Goal: Information Seeking & Learning: Learn about a topic

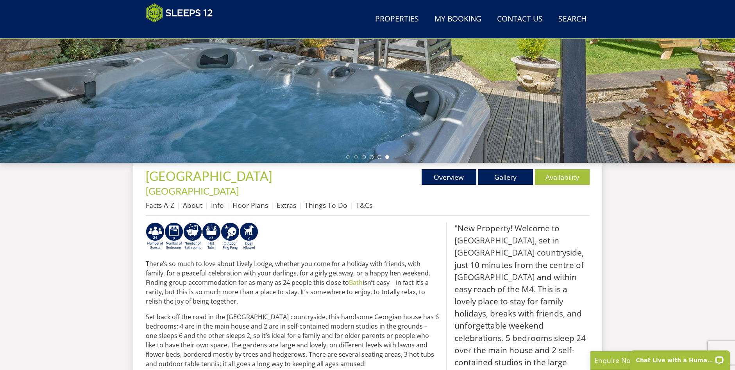
scroll to position [124, 0]
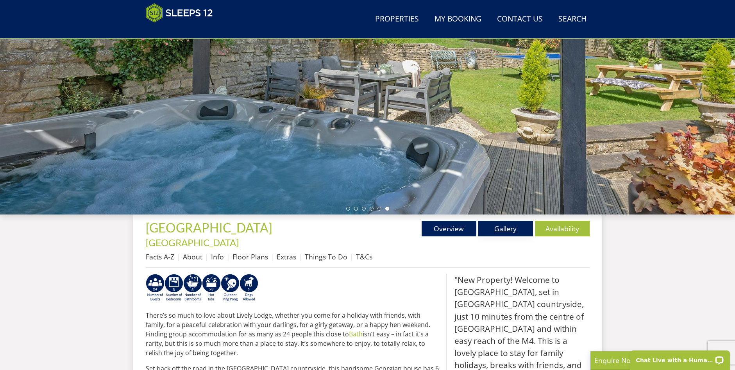
click at [510, 229] on link "Gallery" at bounding box center [505, 229] width 55 height 16
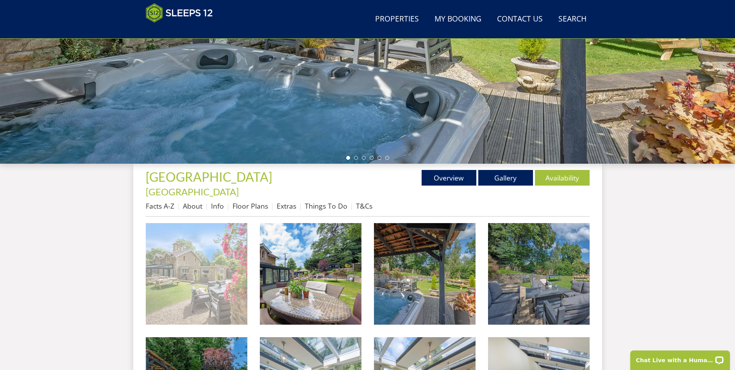
scroll to position [242, 0]
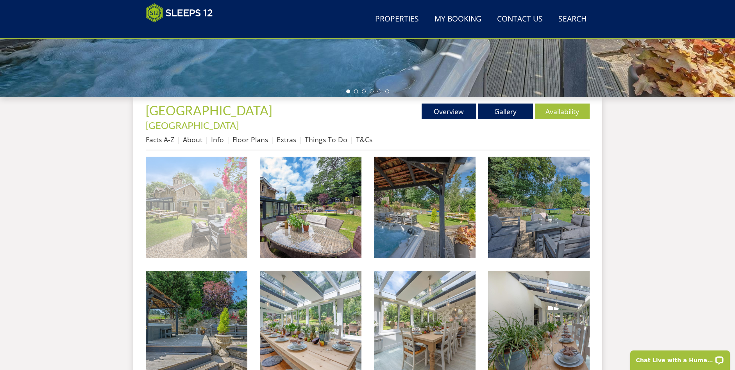
click at [199, 202] on img at bounding box center [197, 208] width 102 height 102
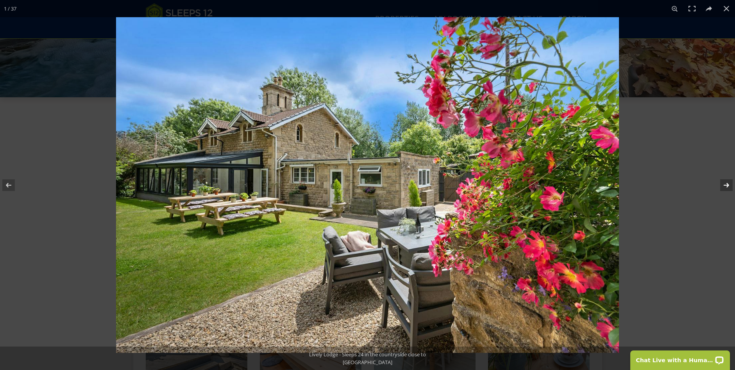
click at [724, 184] on button at bounding box center [721, 185] width 27 height 39
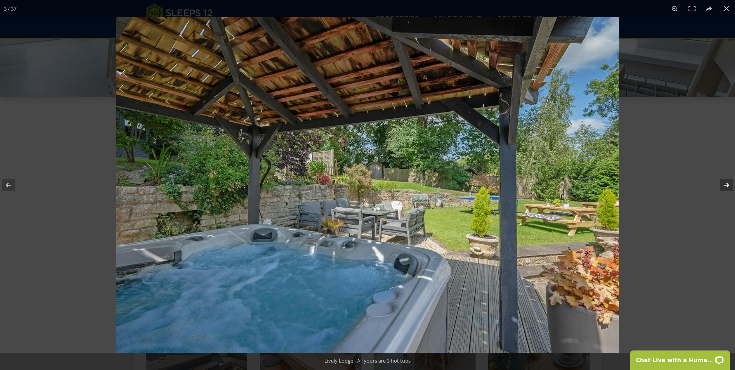
click at [723, 185] on button at bounding box center [721, 185] width 27 height 39
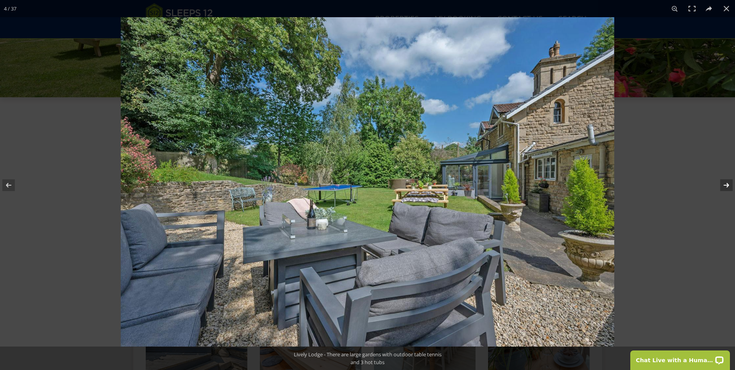
click at [727, 186] on button at bounding box center [721, 185] width 27 height 39
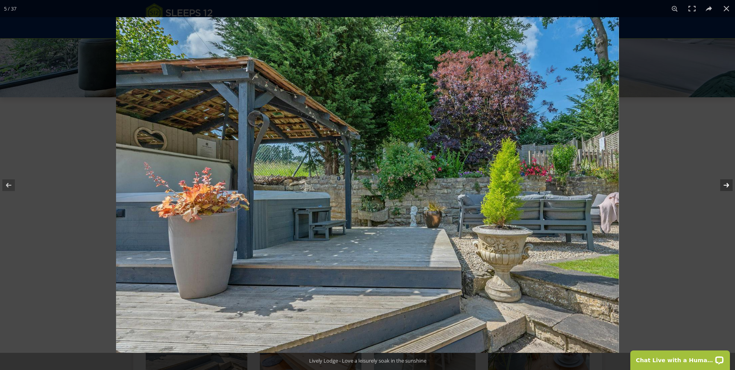
click at [726, 185] on button at bounding box center [721, 185] width 27 height 39
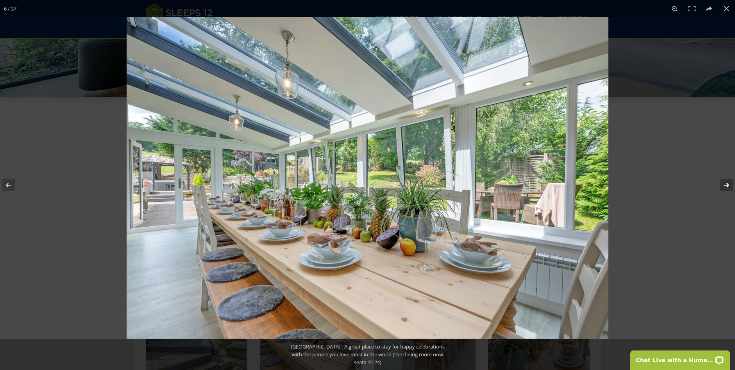
click at [726, 185] on button at bounding box center [721, 185] width 27 height 39
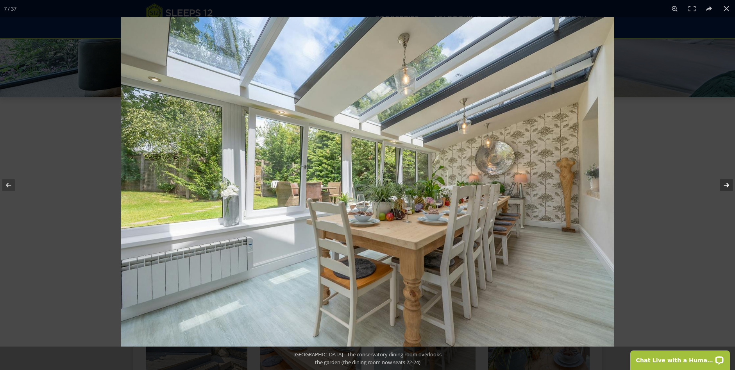
click at [725, 186] on button at bounding box center [721, 185] width 27 height 39
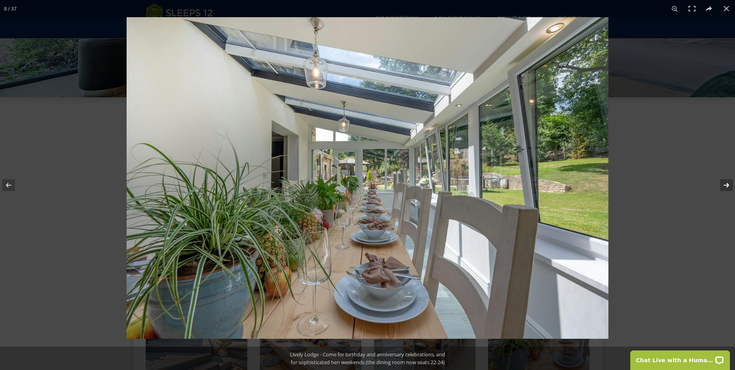
click at [724, 190] on button at bounding box center [721, 185] width 27 height 39
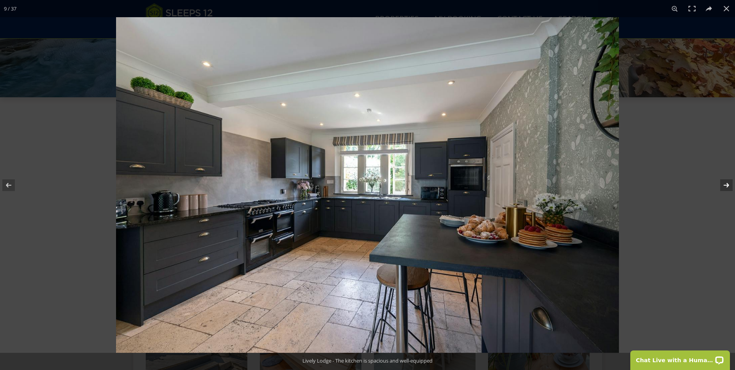
click at [723, 190] on button at bounding box center [721, 185] width 27 height 39
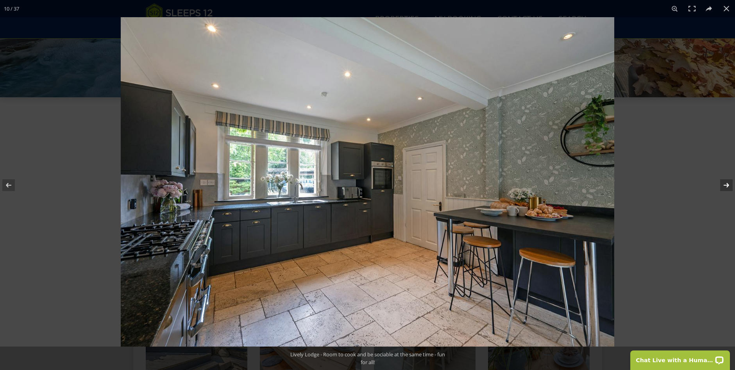
click at [719, 190] on button at bounding box center [721, 185] width 27 height 39
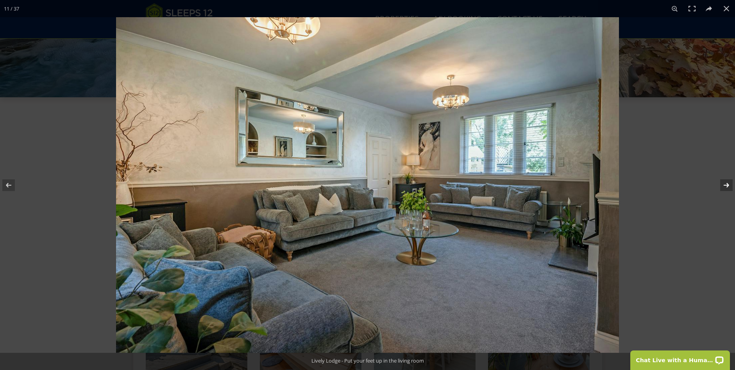
click at [719, 190] on button at bounding box center [721, 185] width 27 height 39
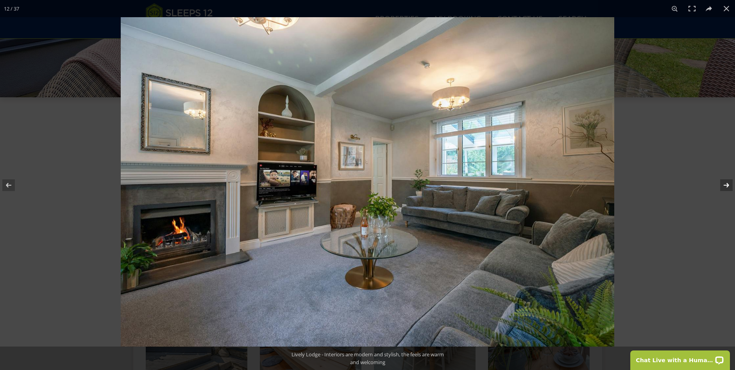
click at [719, 190] on button at bounding box center [721, 185] width 27 height 39
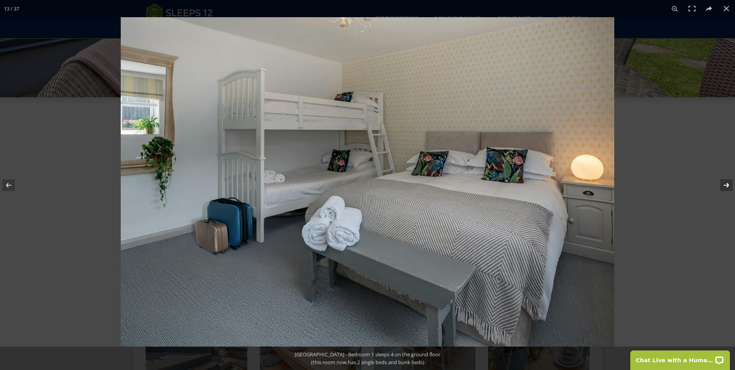
click at [719, 191] on button at bounding box center [721, 185] width 27 height 39
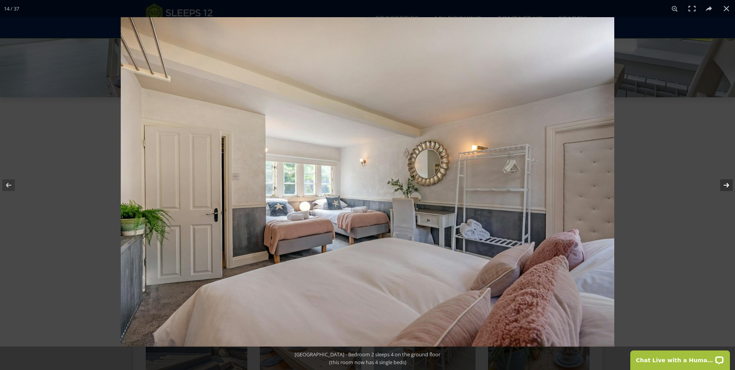
click at [724, 185] on button at bounding box center [721, 185] width 27 height 39
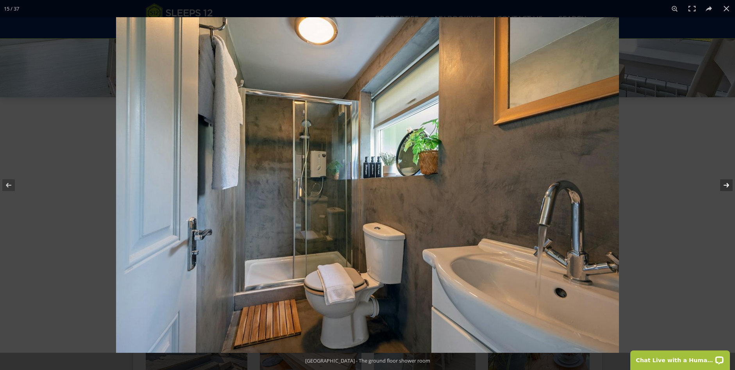
click at [723, 185] on button at bounding box center [721, 185] width 27 height 39
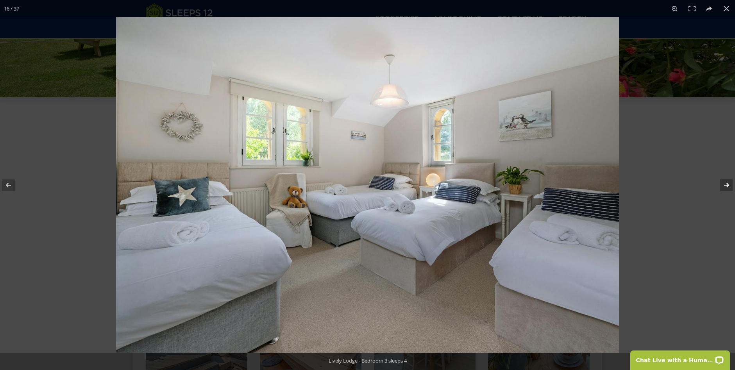
click at [723, 185] on button at bounding box center [721, 185] width 27 height 39
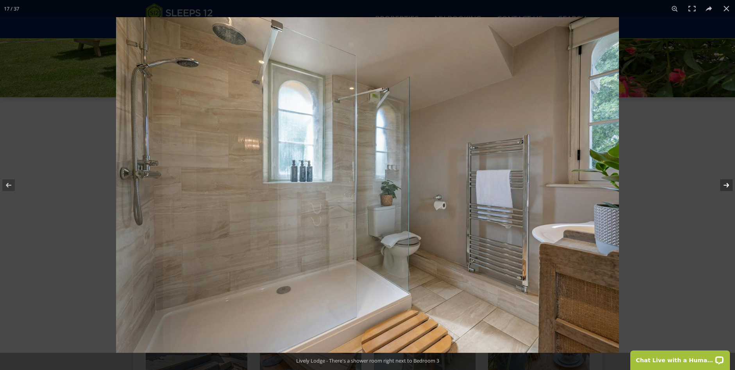
click at [727, 186] on button at bounding box center [721, 185] width 27 height 39
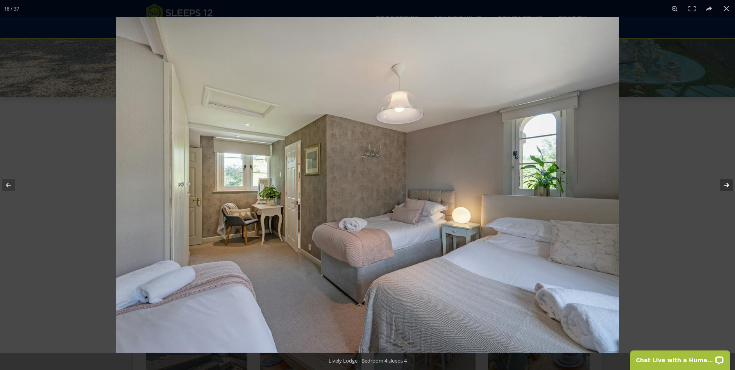
click at [726, 185] on button at bounding box center [721, 185] width 27 height 39
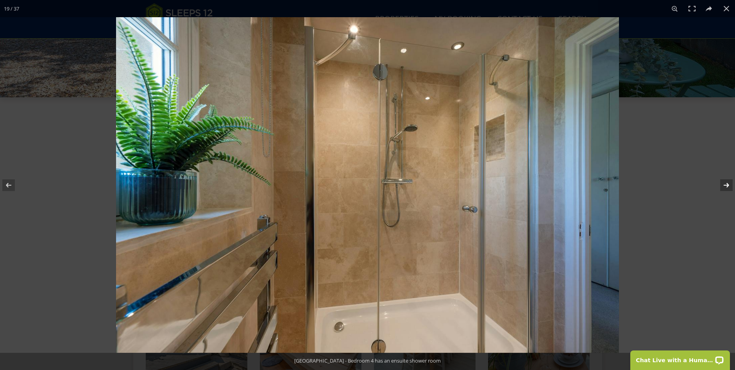
click at [726, 185] on button at bounding box center [721, 185] width 27 height 39
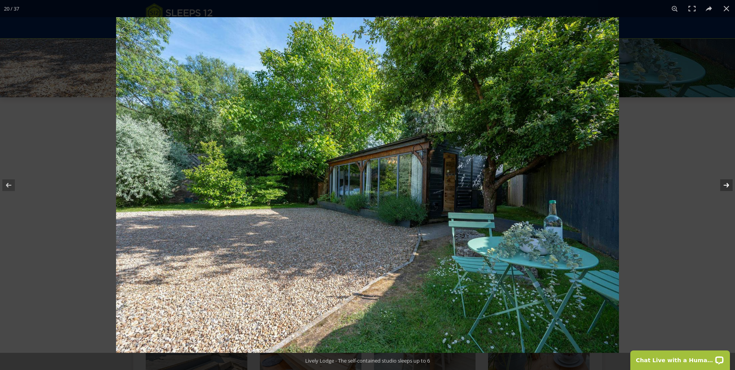
click at [726, 185] on button at bounding box center [721, 185] width 27 height 39
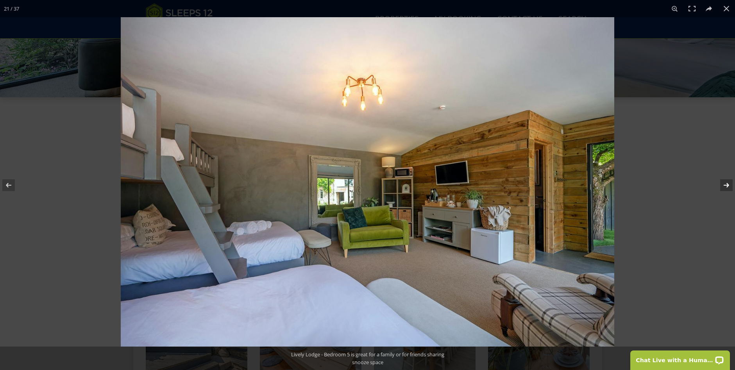
click at [725, 186] on button at bounding box center [721, 185] width 27 height 39
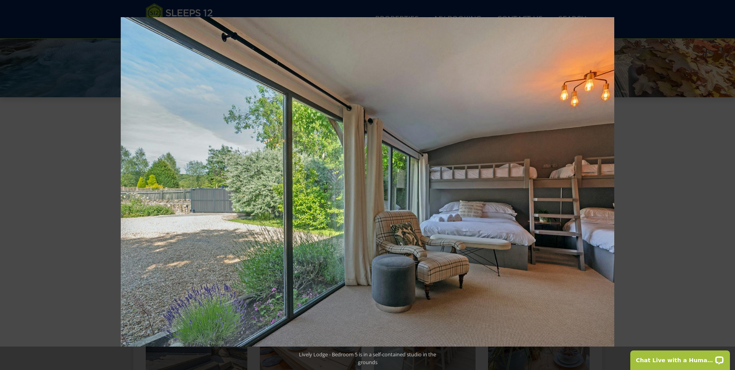
click at [725, 186] on button at bounding box center [721, 185] width 27 height 39
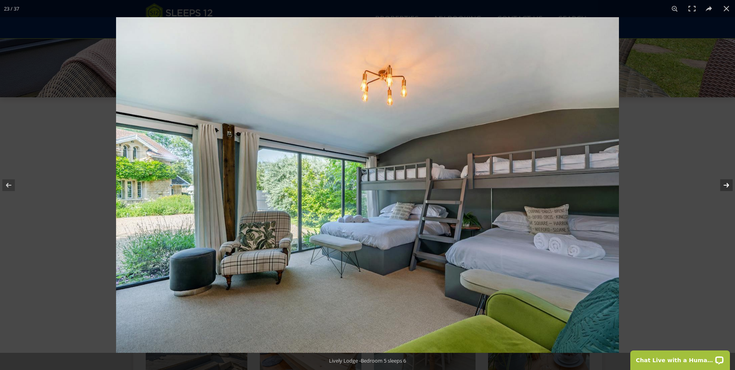
click at [726, 188] on button at bounding box center [721, 185] width 27 height 39
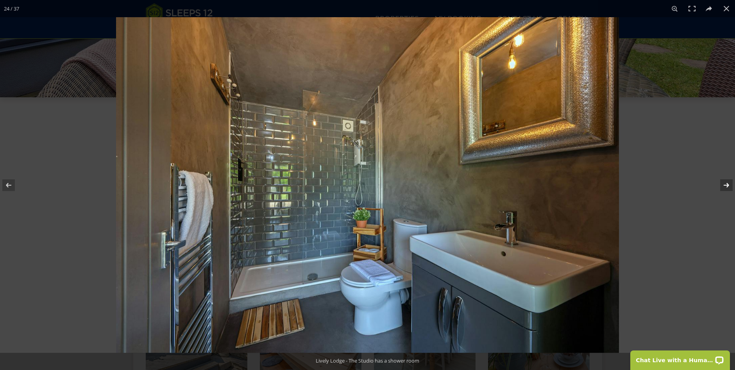
click at [726, 188] on button at bounding box center [721, 185] width 27 height 39
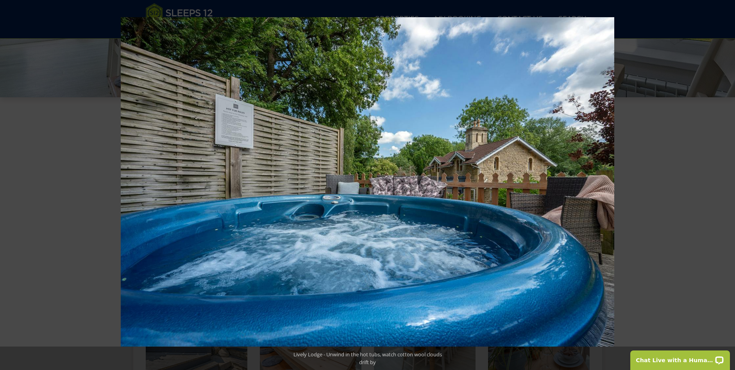
click at [726, 188] on button at bounding box center [721, 185] width 27 height 39
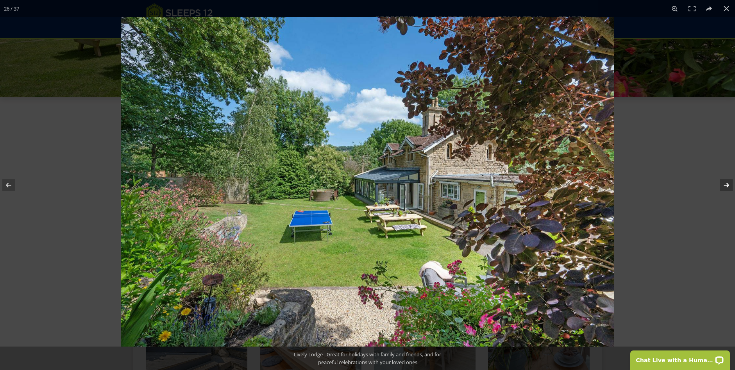
click at [726, 185] on button at bounding box center [721, 185] width 27 height 39
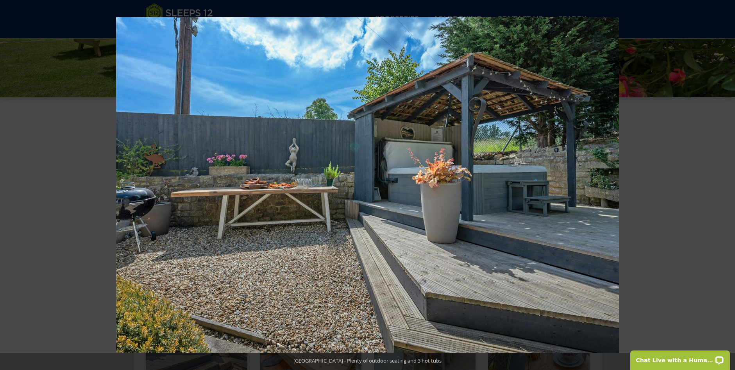
click at [726, 185] on button at bounding box center [721, 185] width 27 height 39
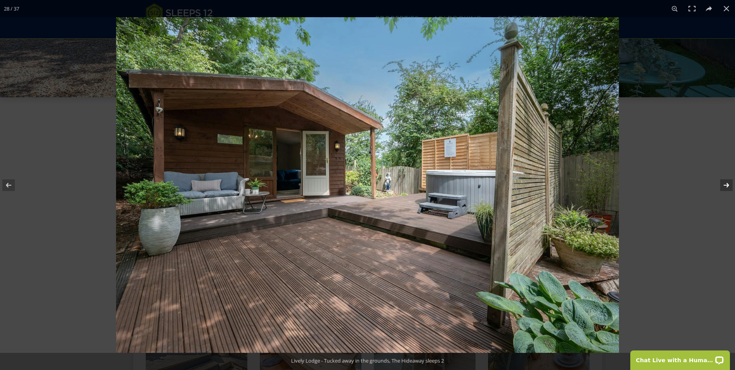
click at [724, 185] on button at bounding box center [721, 185] width 27 height 39
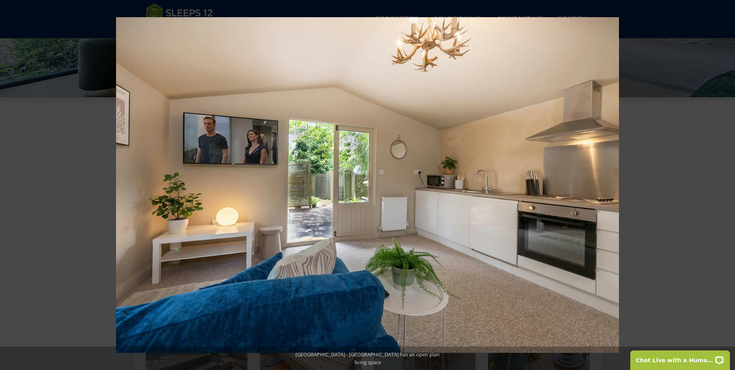
click at [724, 185] on button at bounding box center [721, 185] width 27 height 39
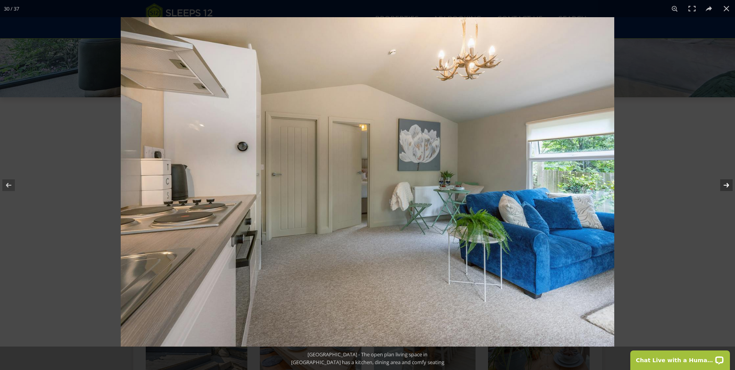
click at [726, 186] on button at bounding box center [721, 185] width 27 height 39
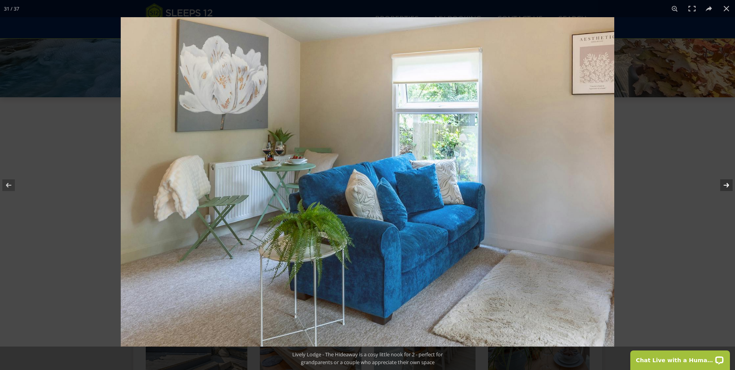
click at [726, 186] on button at bounding box center [721, 185] width 27 height 39
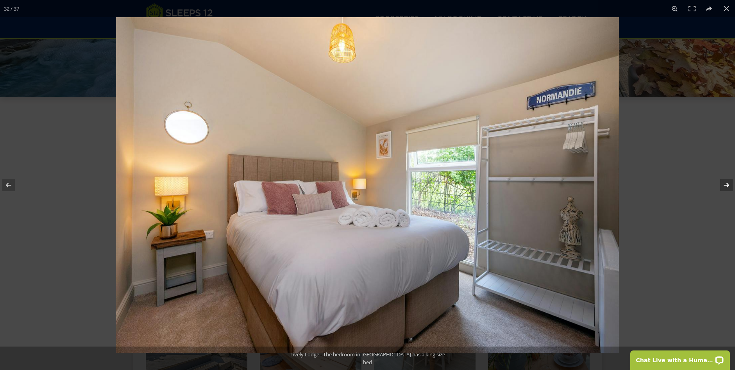
click at [726, 186] on button at bounding box center [721, 185] width 27 height 39
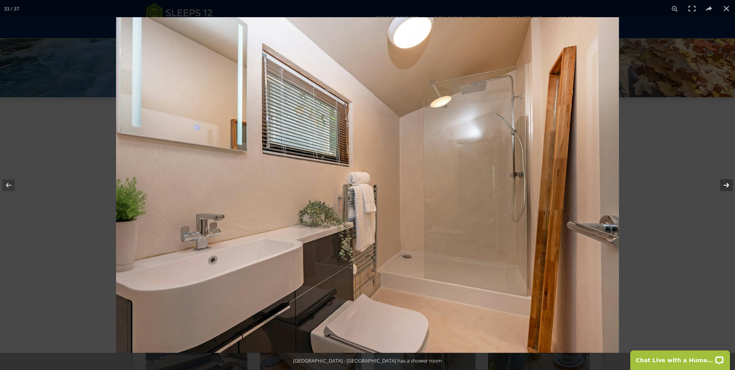
click at [726, 186] on button at bounding box center [721, 185] width 27 height 39
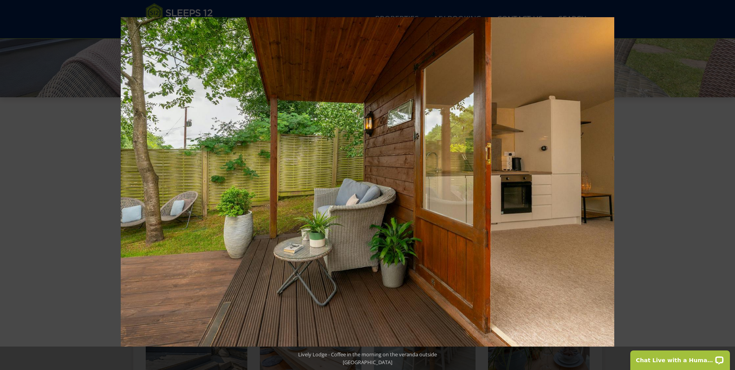
click at [726, 186] on button at bounding box center [721, 185] width 27 height 39
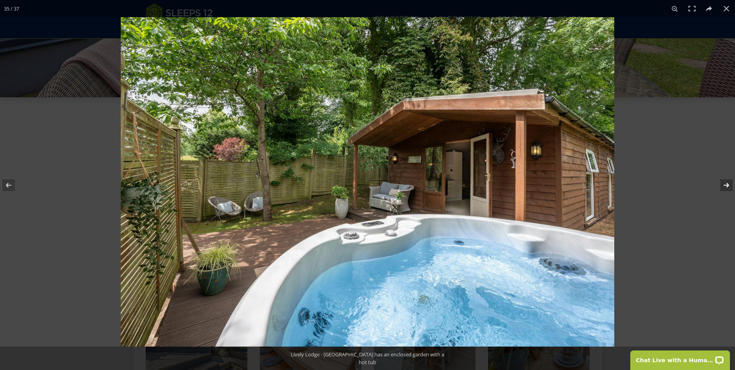
click at [727, 187] on button at bounding box center [721, 185] width 27 height 39
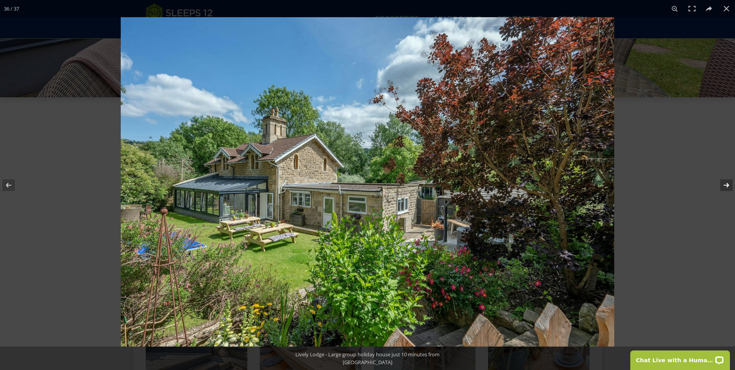
click at [727, 187] on button at bounding box center [721, 185] width 27 height 39
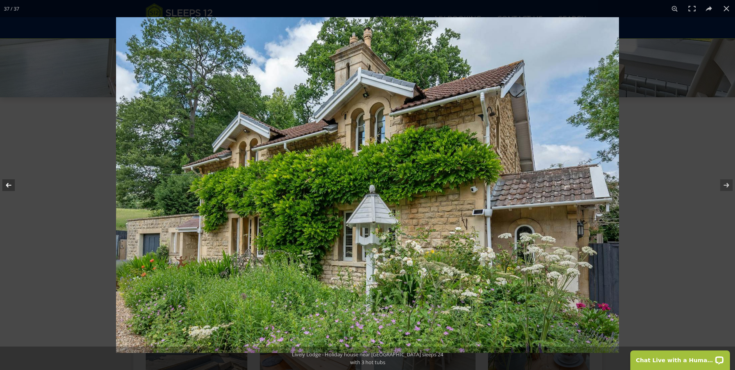
click at [10, 184] on button at bounding box center [13, 185] width 27 height 39
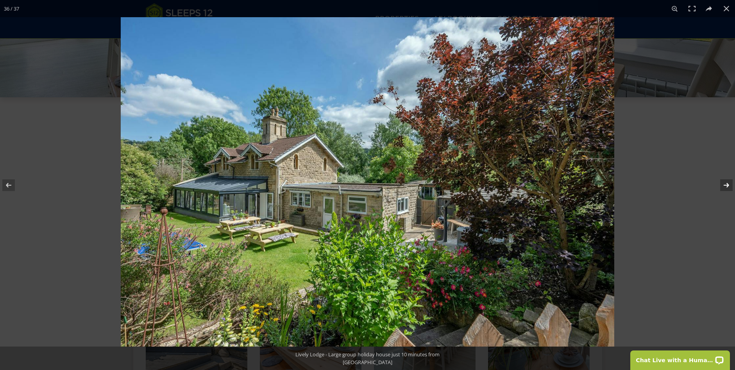
click at [726, 186] on button at bounding box center [721, 185] width 27 height 39
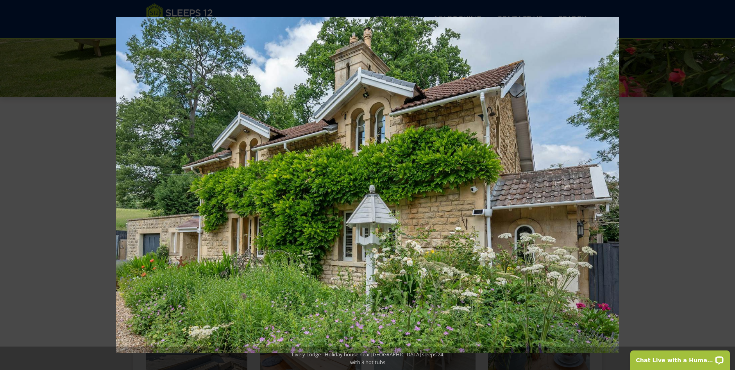
click at [726, 186] on button at bounding box center [721, 185] width 27 height 39
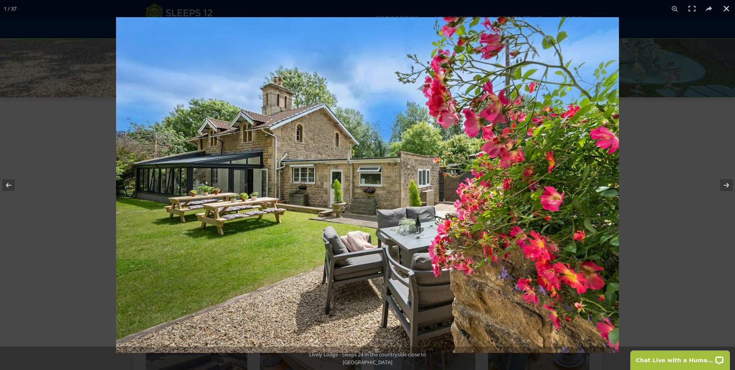
click at [727, 9] on button at bounding box center [726, 8] width 17 height 17
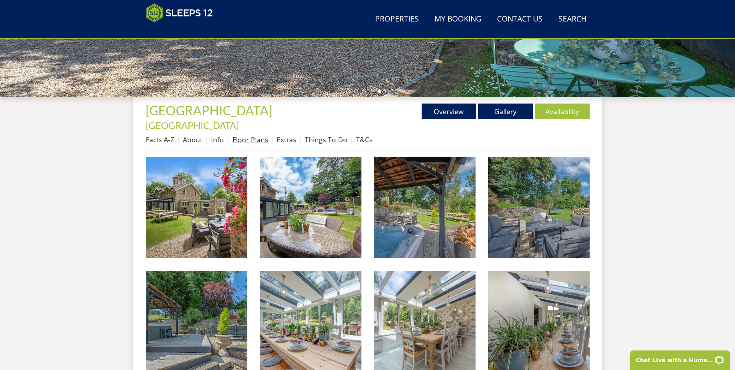
click at [251, 135] on link "Floor Plans" at bounding box center [251, 139] width 36 height 9
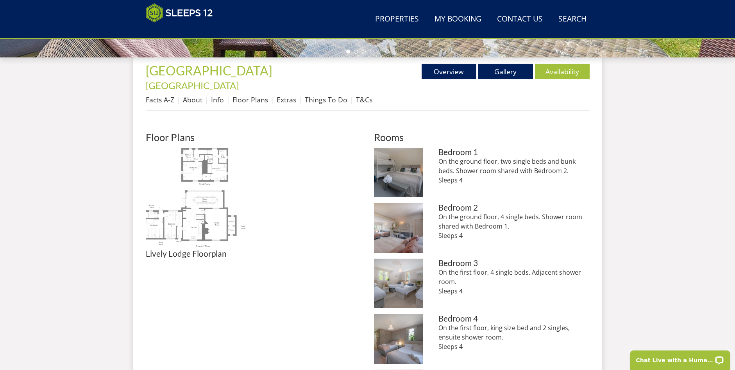
click at [211, 157] on img at bounding box center [197, 199] width 102 height 102
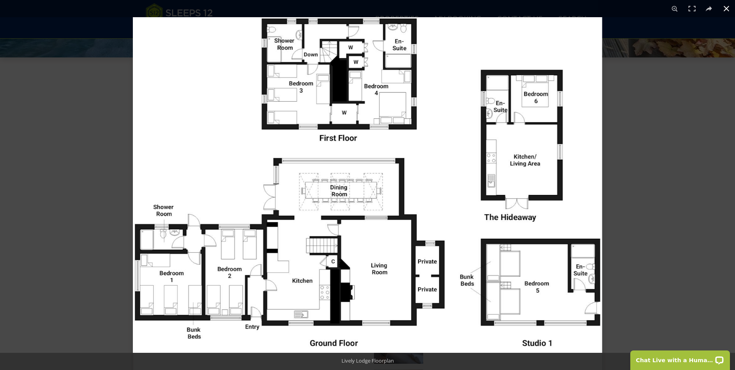
click at [725, 9] on button at bounding box center [726, 8] width 17 height 17
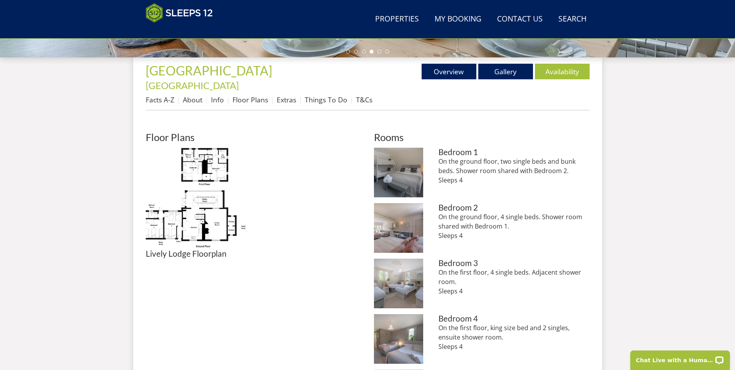
scroll to position [242, 0]
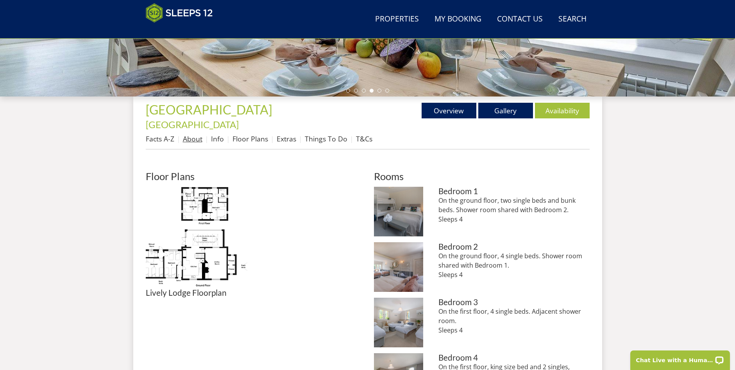
click at [192, 134] on link "About" at bounding box center [193, 138] width 20 height 9
